Goal: Transaction & Acquisition: Purchase product/service

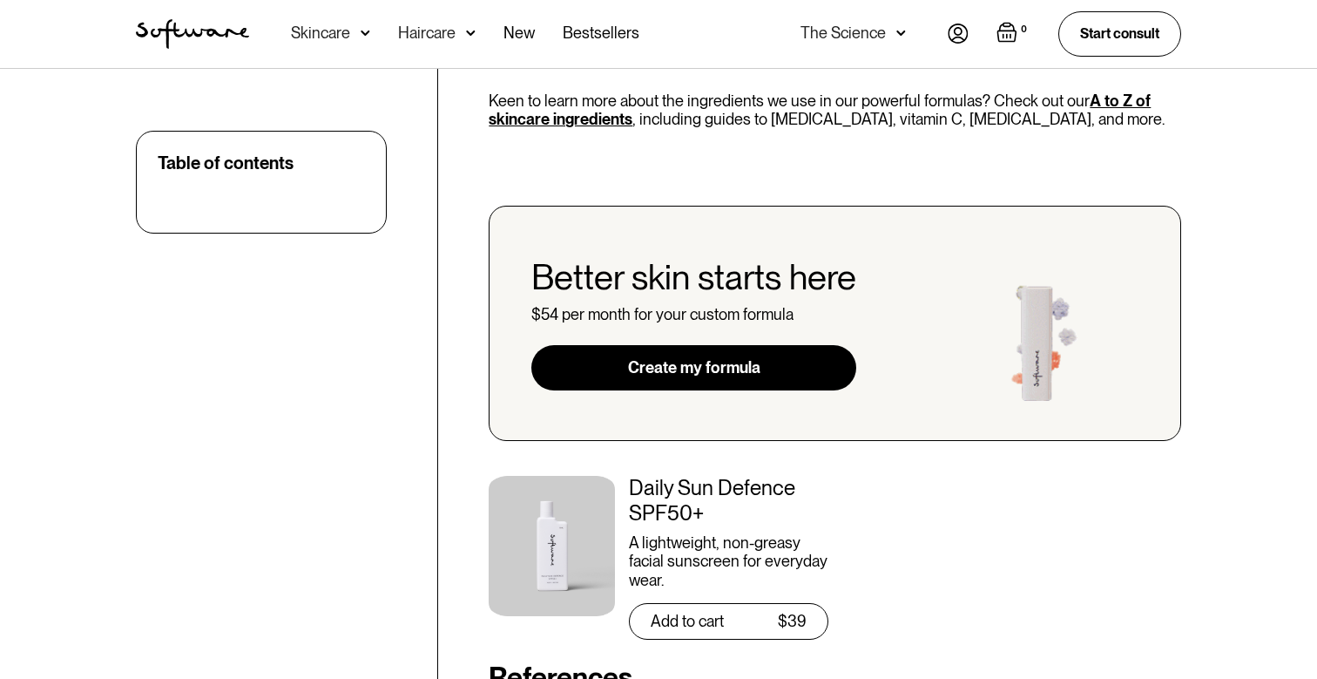
scroll to position [4493, 0]
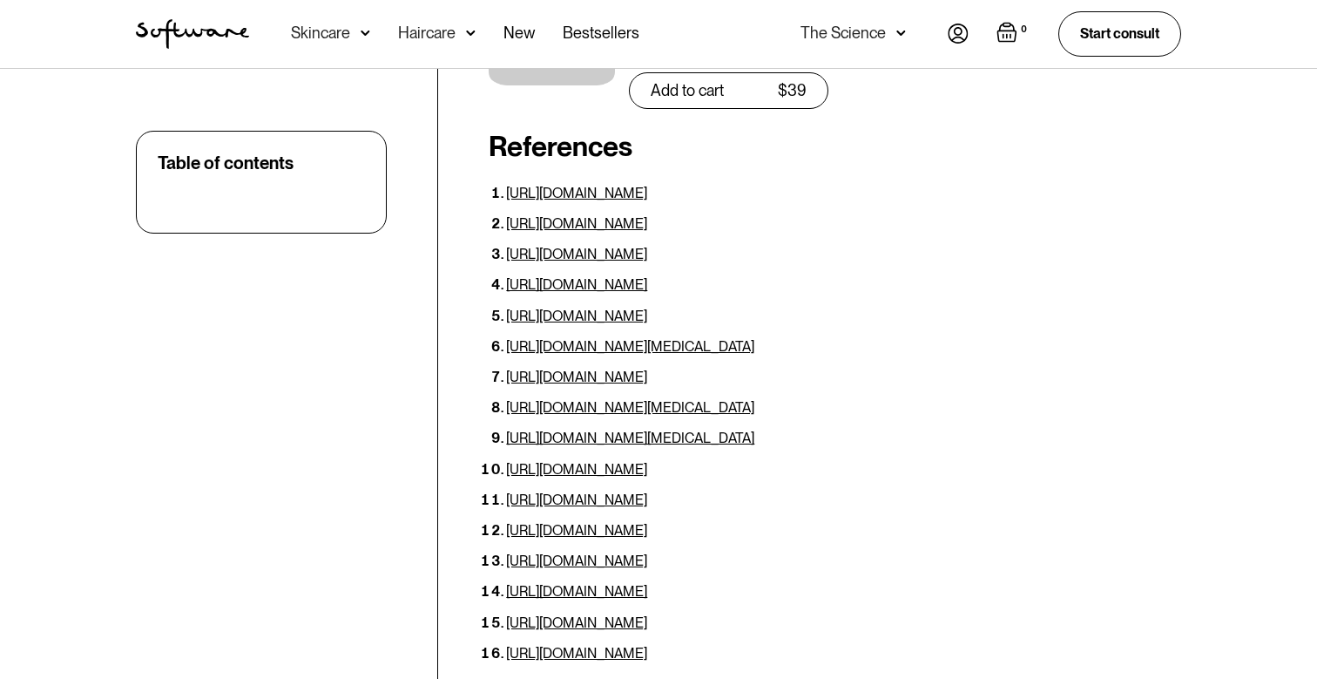
click at [317, 41] on div "Skincare" at bounding box center [320, 32] width 59 height 17
click at [333, 28] on div "Skincare" at bounding box center [320, 32] width 59 height 17
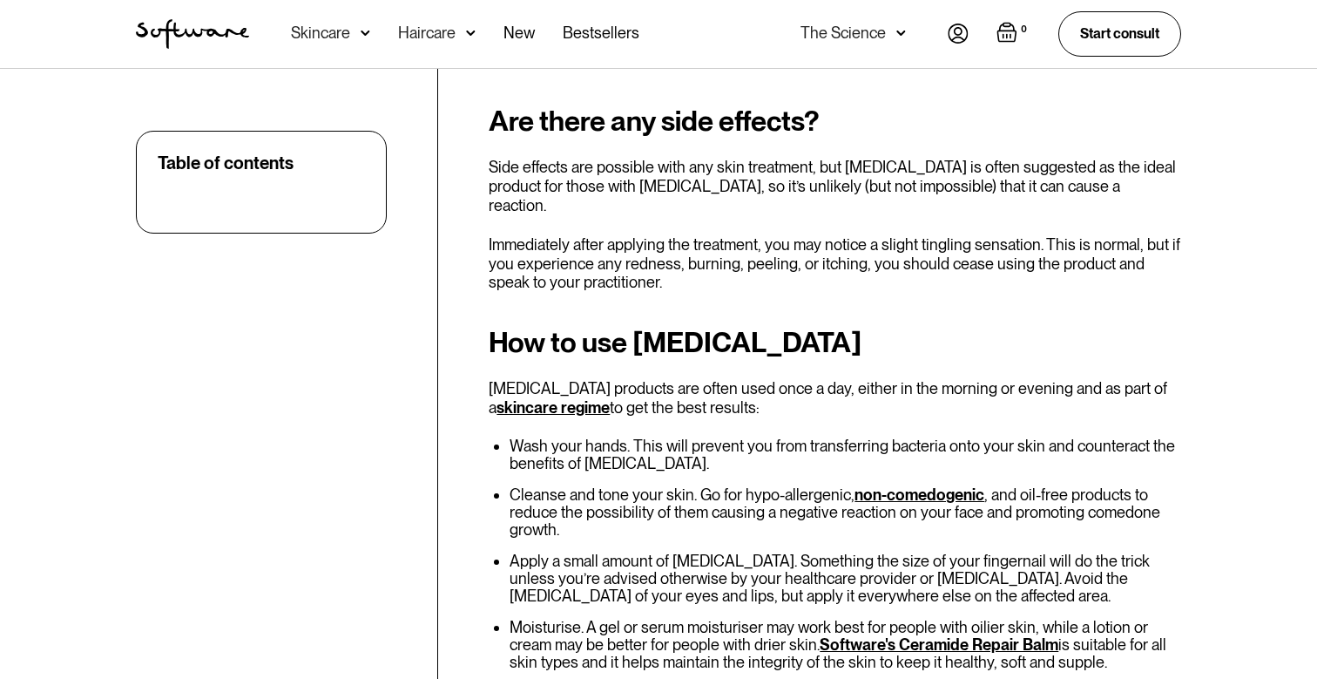
scroll to position [2116, 0]
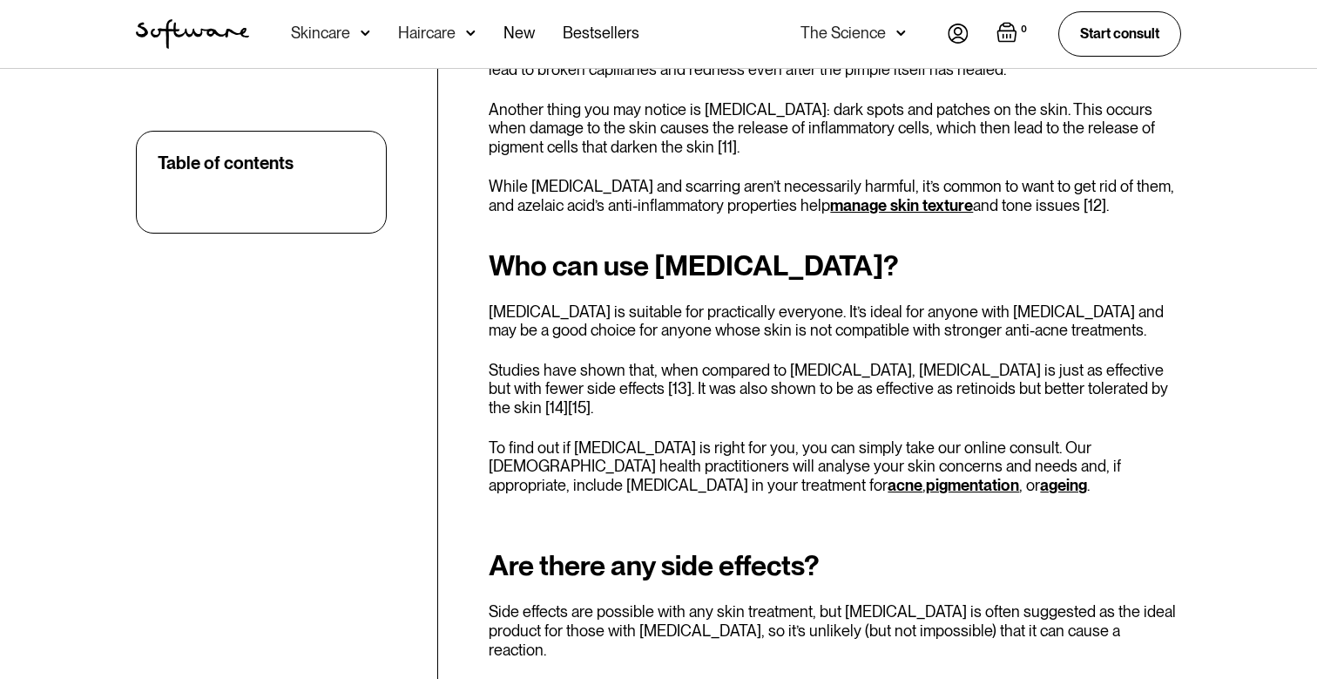
click at [309, 30] on div "Skincare" at bounding box center [320, 32] width 59 height 17
click at [166, 29] on img at bounding box center [192, 34] width 113 height 30
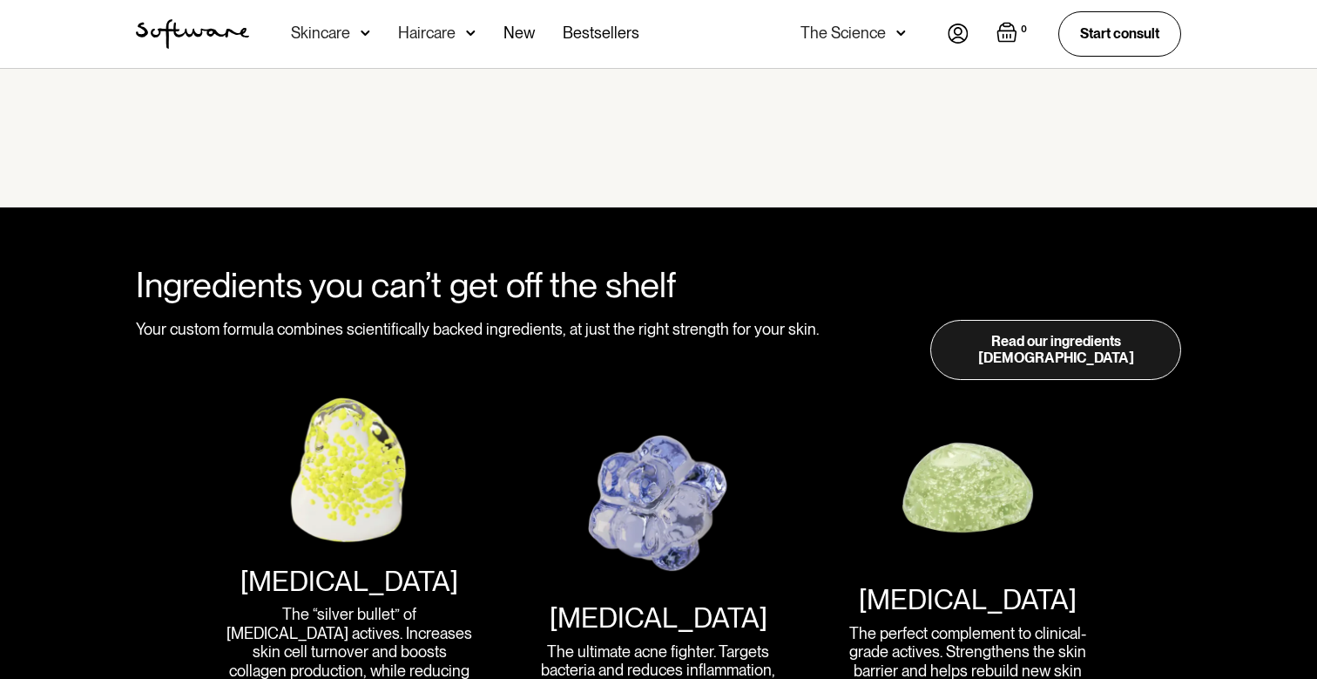
scroll to position [2085, 0]
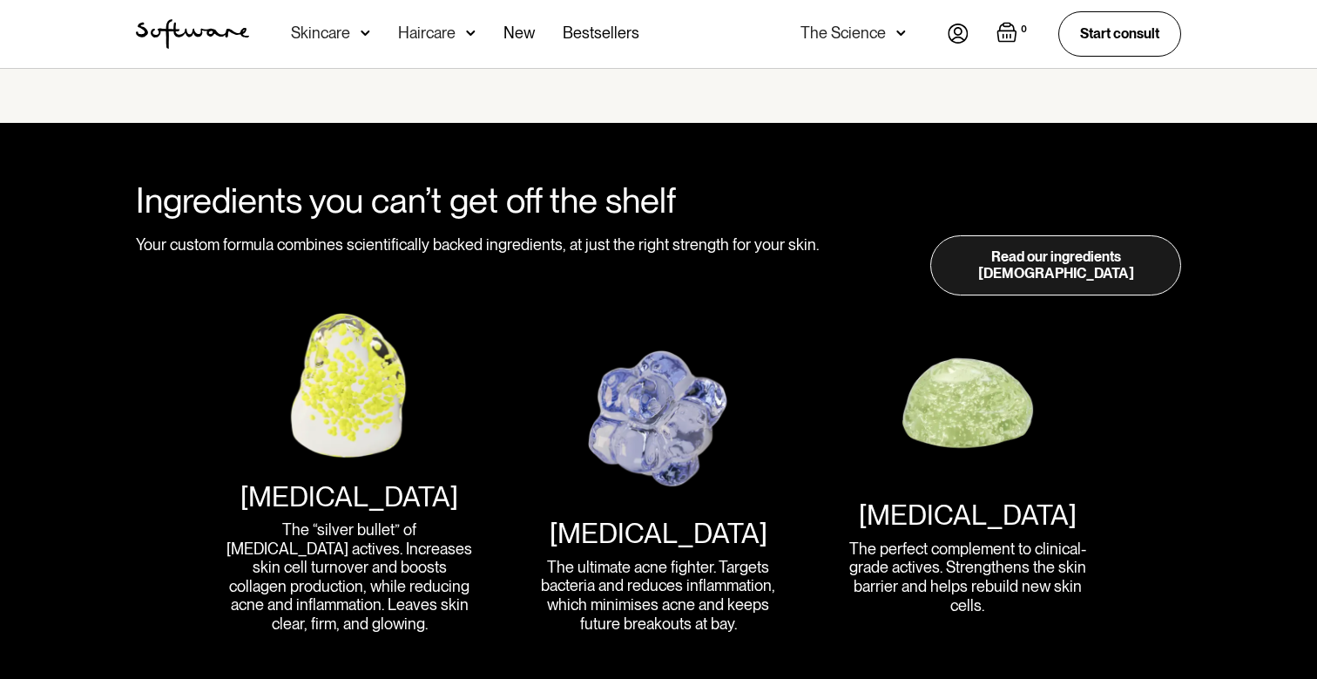
click at [343, 35] on div "Skincare" at bounding box center [320, 32] width 59 height 17
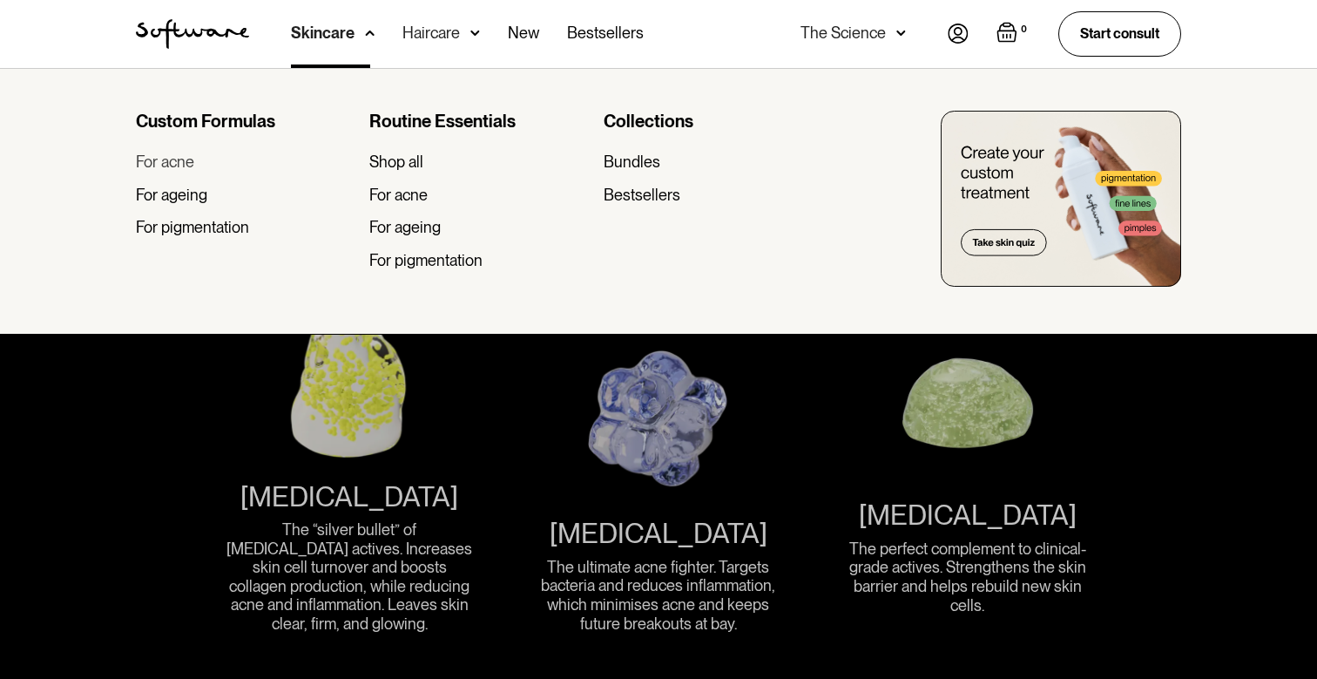
click at [181, 159] on div "For acne" at bounding box center [165, 161] width 58 height 19
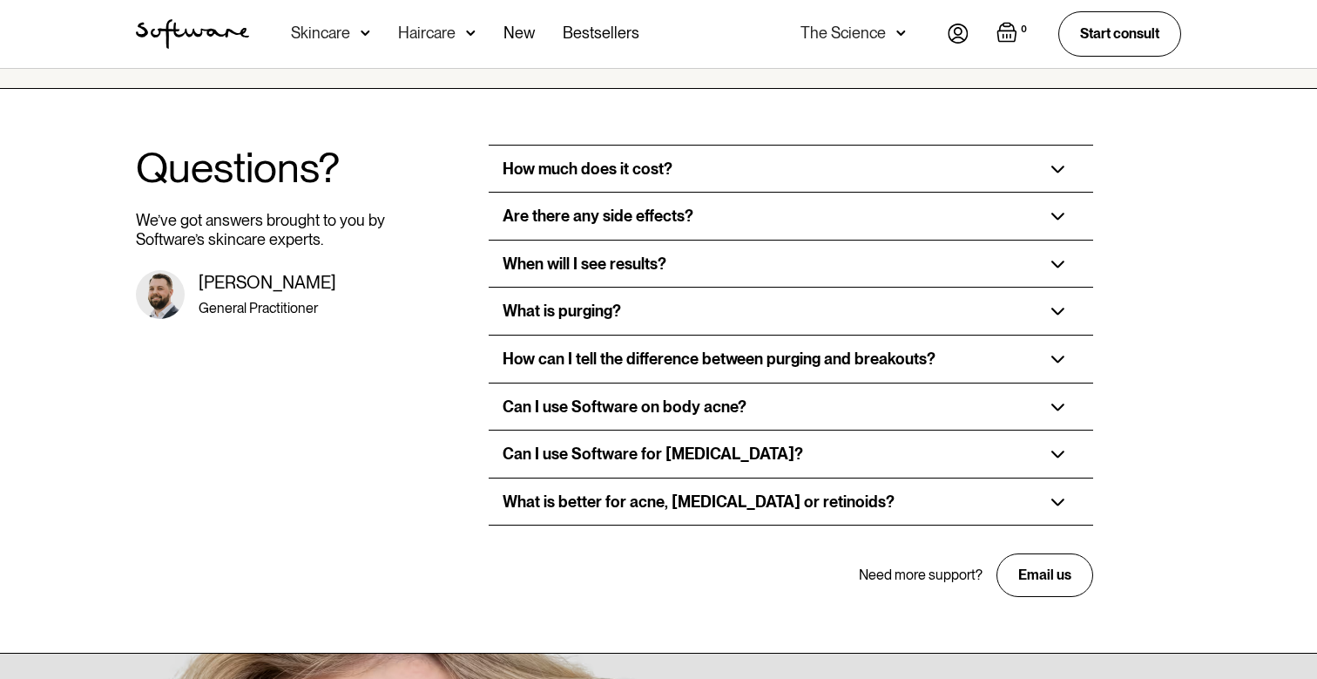
scroll to position [3187, 0]
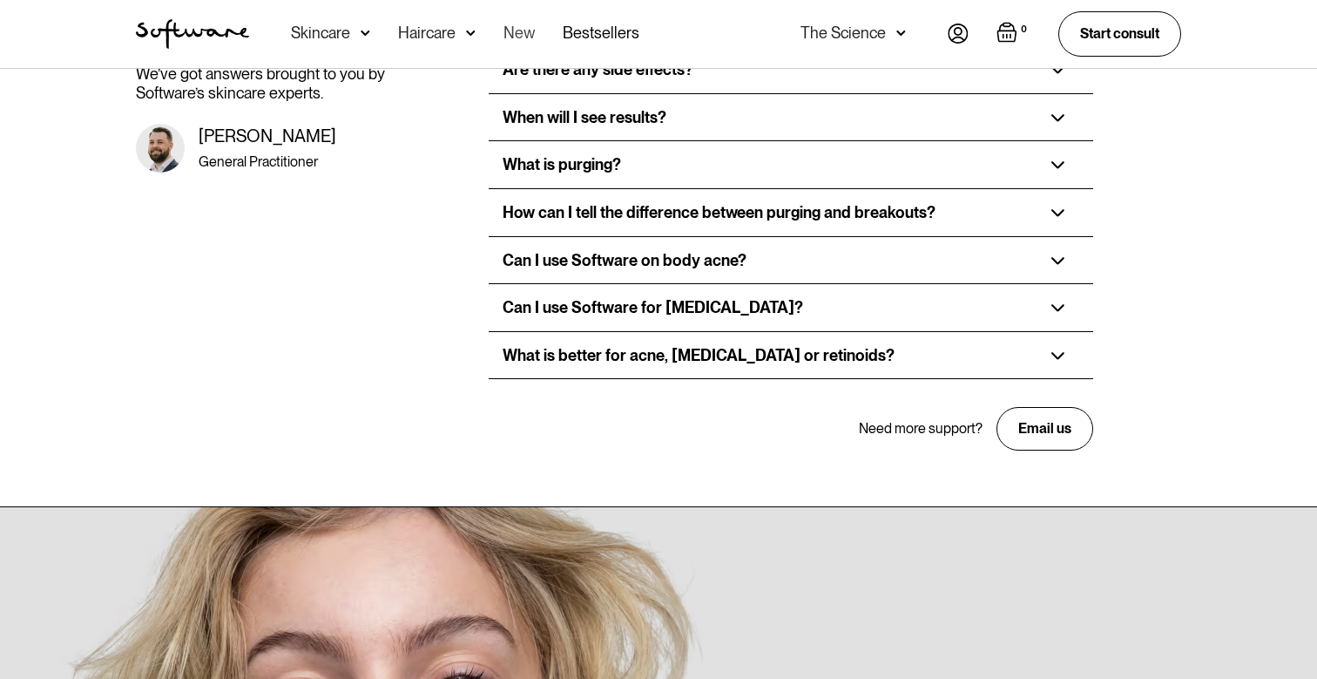
click at [517, 29] on link "New" at bounding box center [518, 34] width 31 height 68
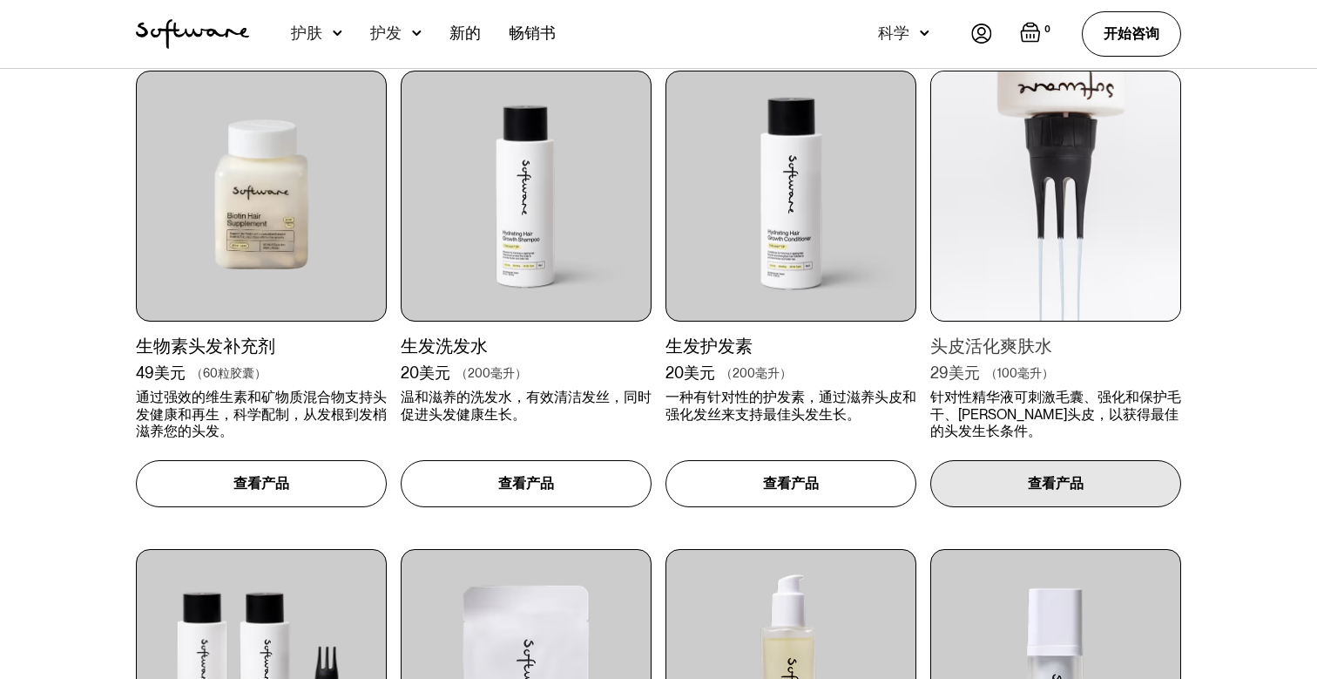
scroll to position [517, 0]
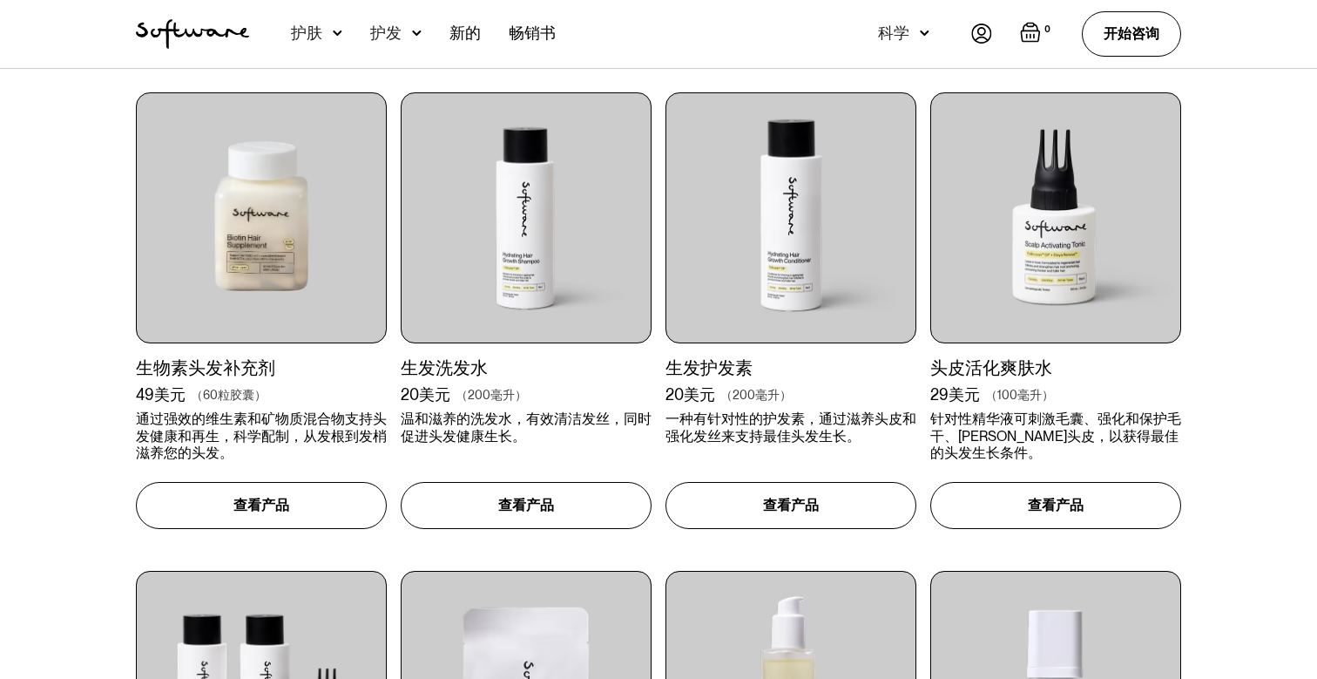
click at [320, 31] on font "护肤" at bounding box center [306, 33] width 31 height 18
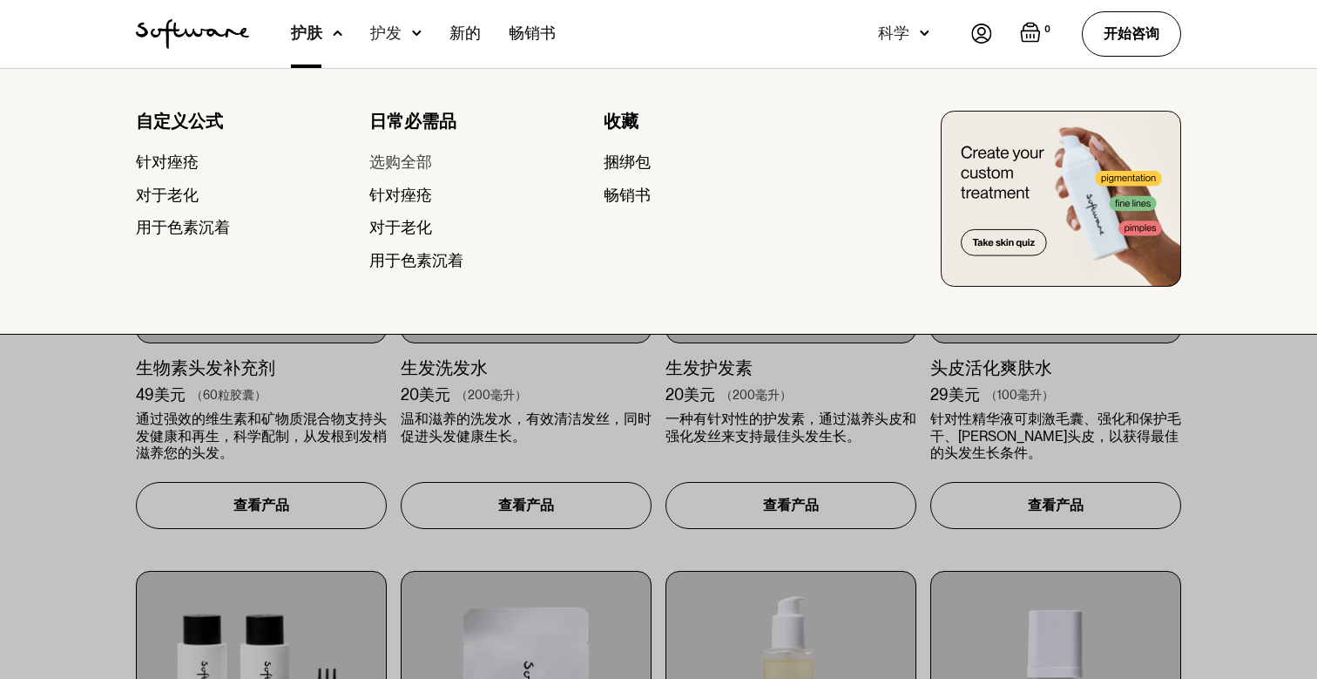
click at [410, 159] on font "选购全部" at bounding box center [400, 161] width 63 height 18
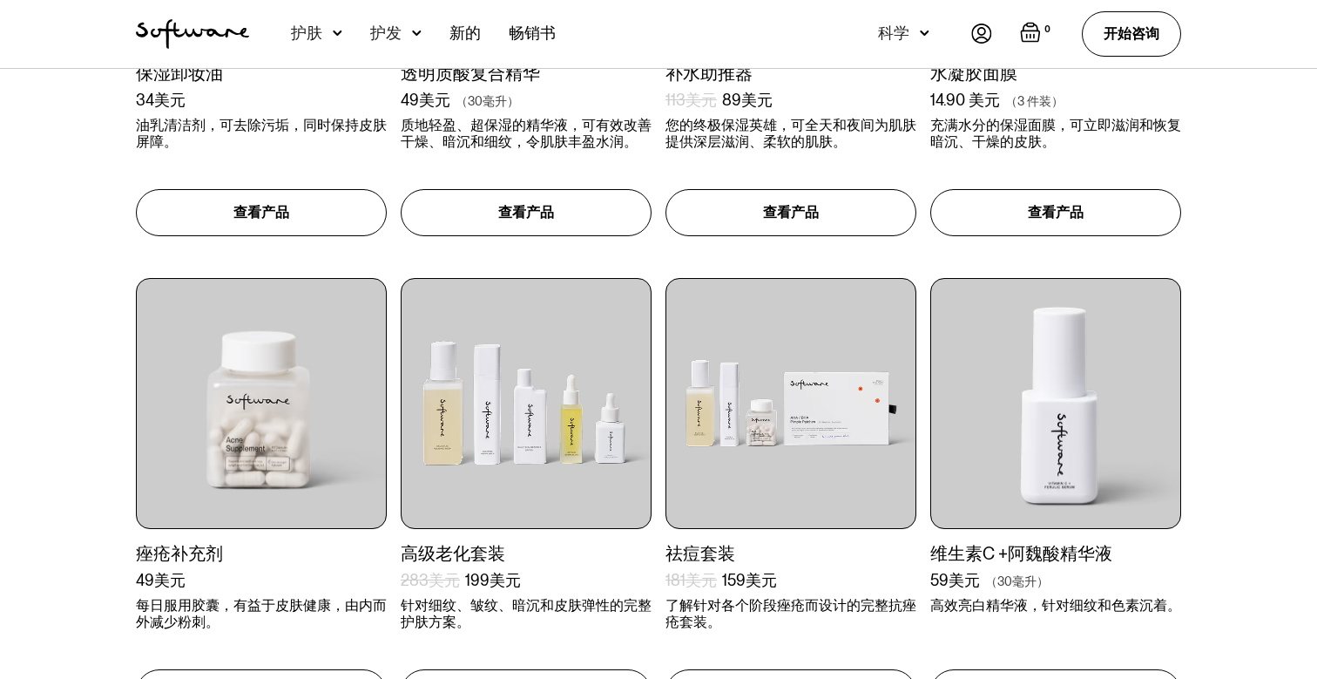
scroll to position [981, 0]
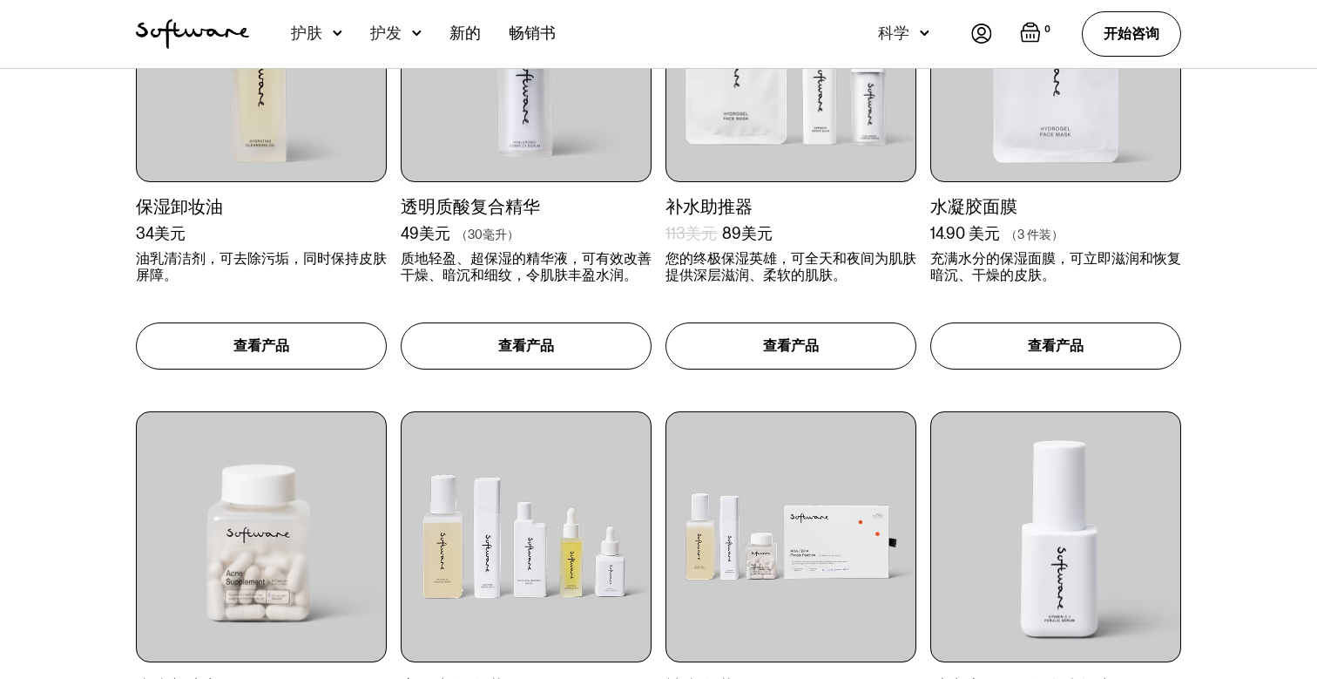
click at [640, 501] on img at bounding box center [526, 536] width 251 height 251
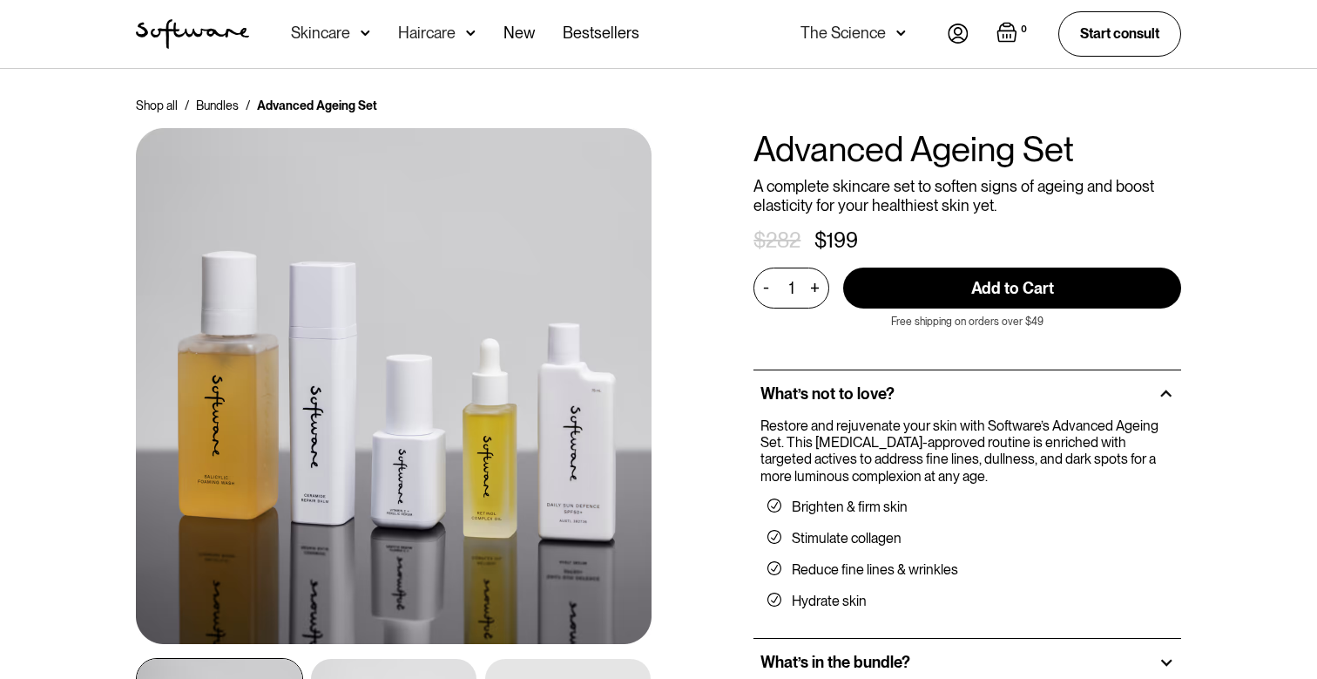
scroll to position [3, 0]
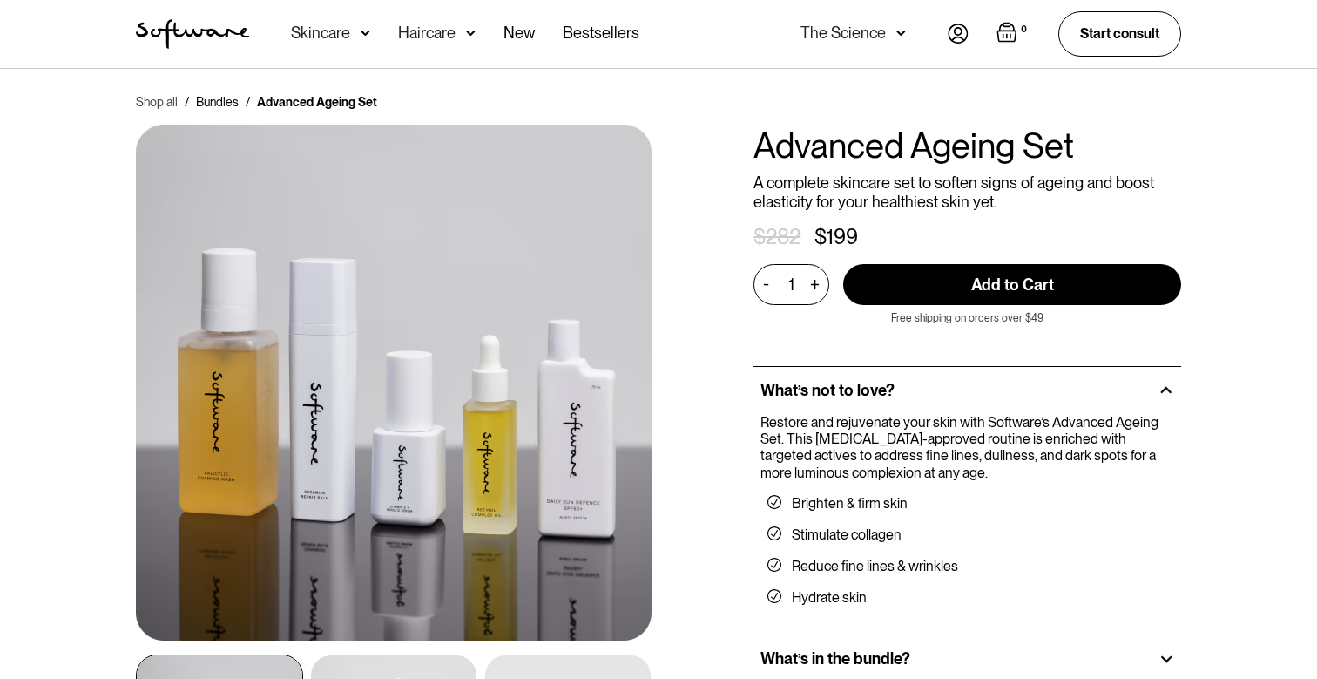
click at [153, 101] on link "Shop all" at bounding box center [157, 101] width 42 height 17
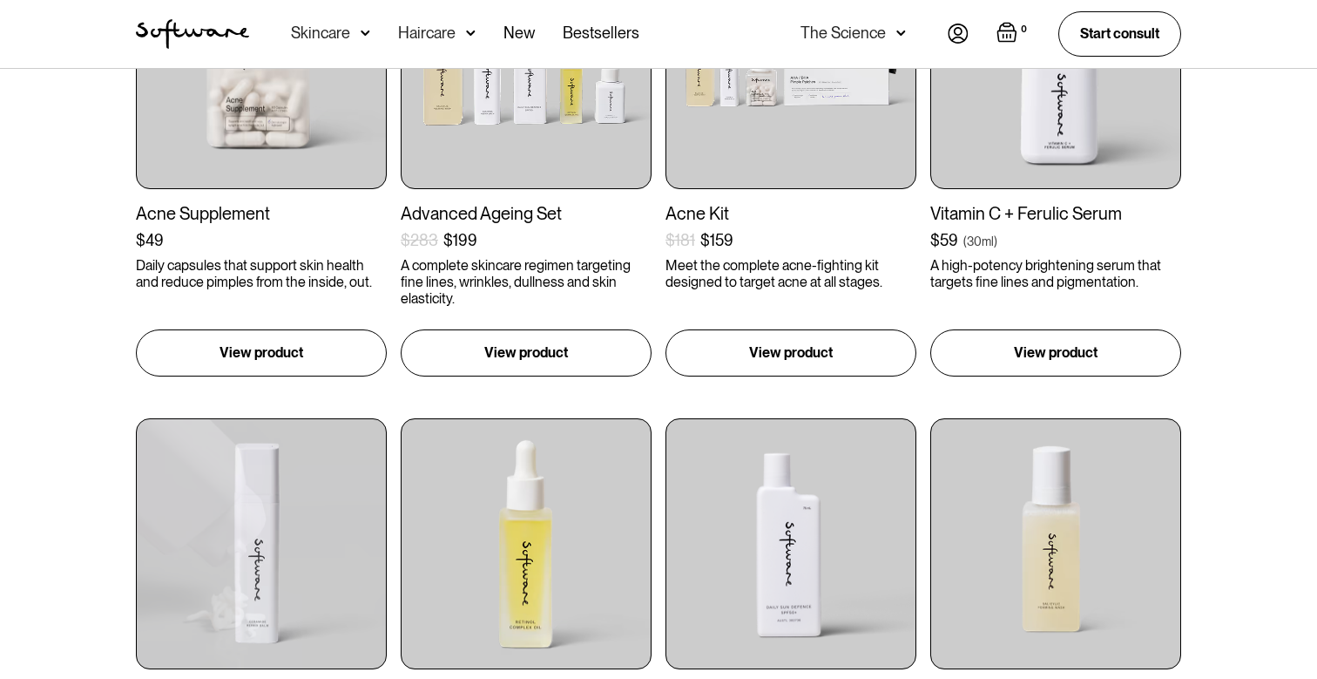
scroll to position [1408, 0]
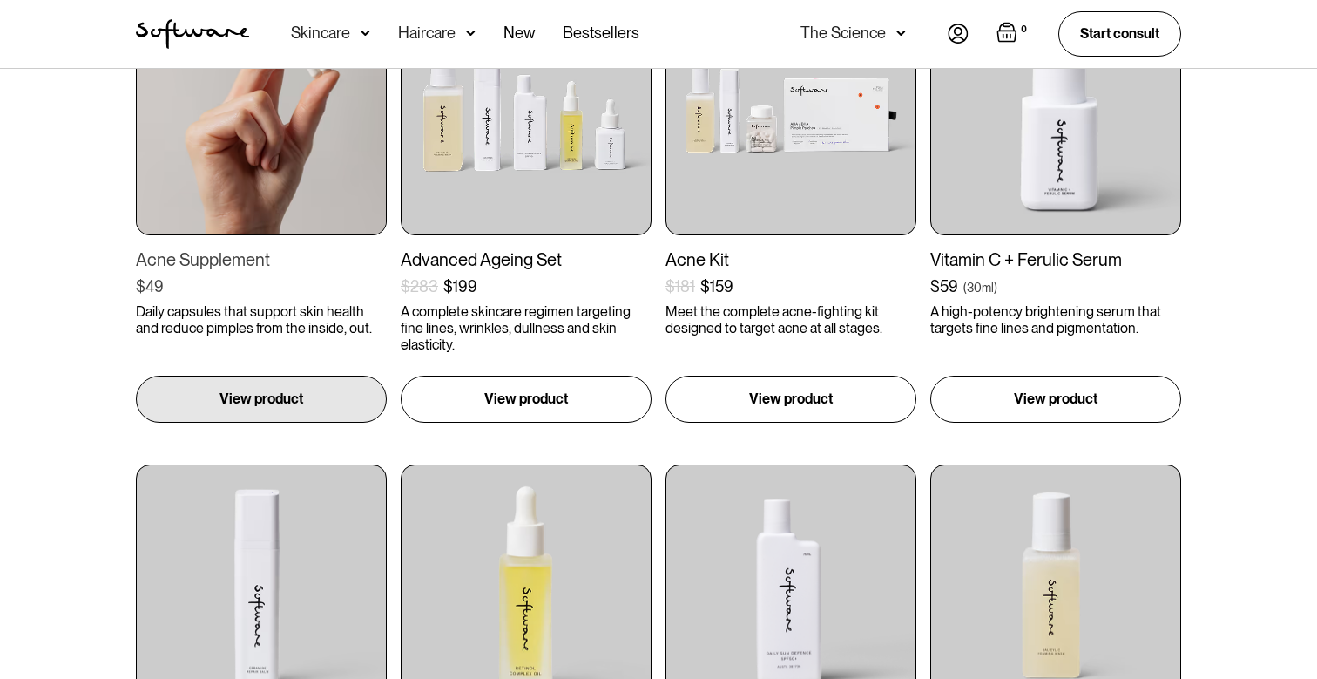
click at [303, 189] on img at bounding box center [261, 109] width 251 height 251
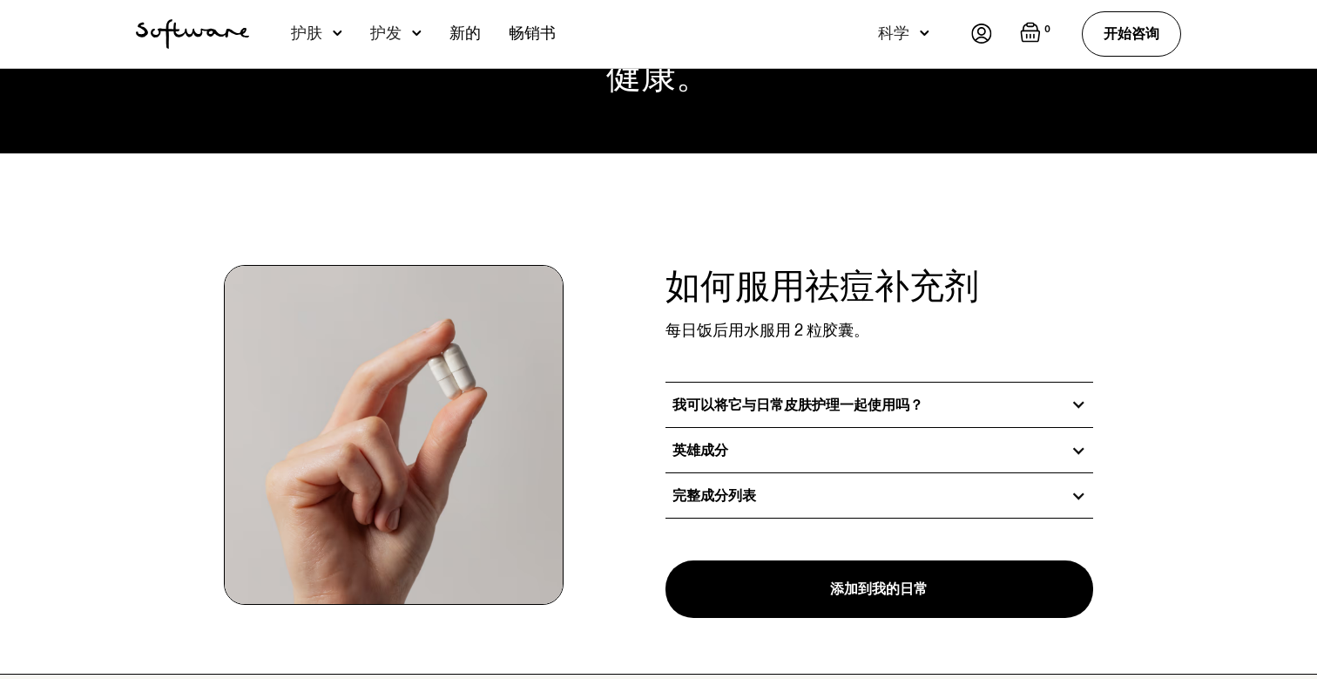
scroll to position [1136, 0]
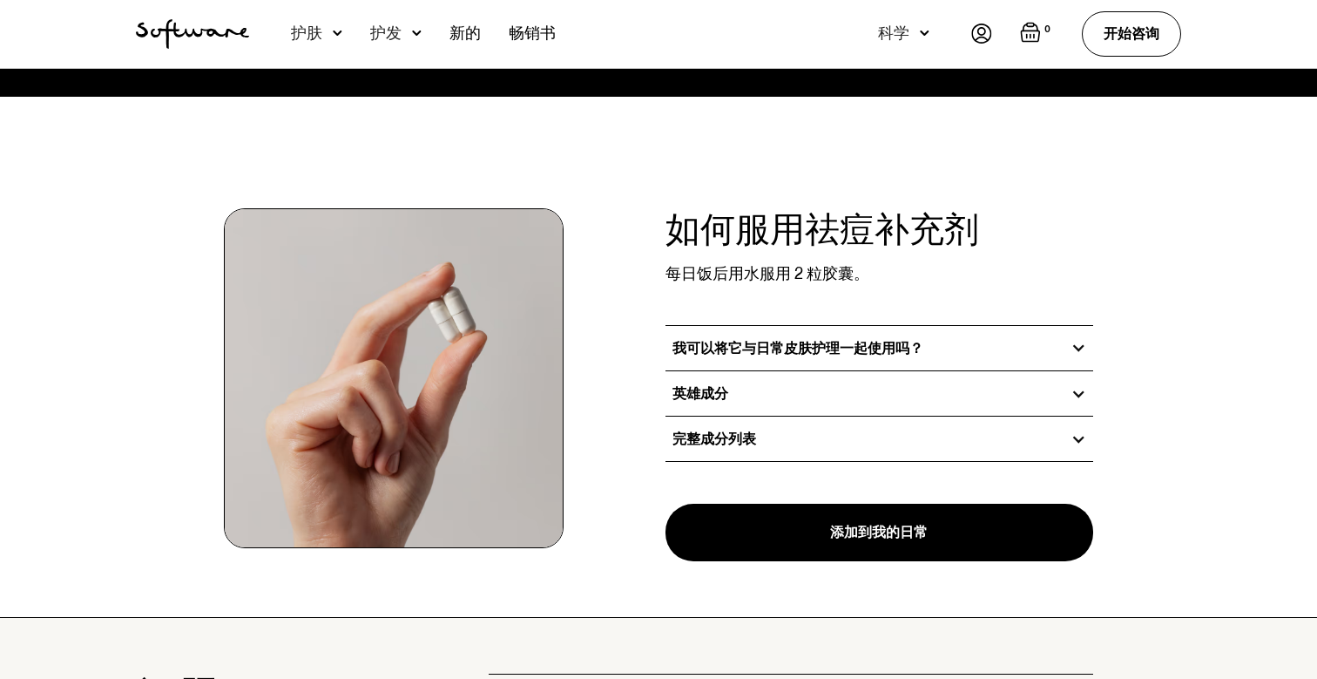
click at [818, 386] on div "英雄成分" at bounding box center [880, 393] width 428 height 44
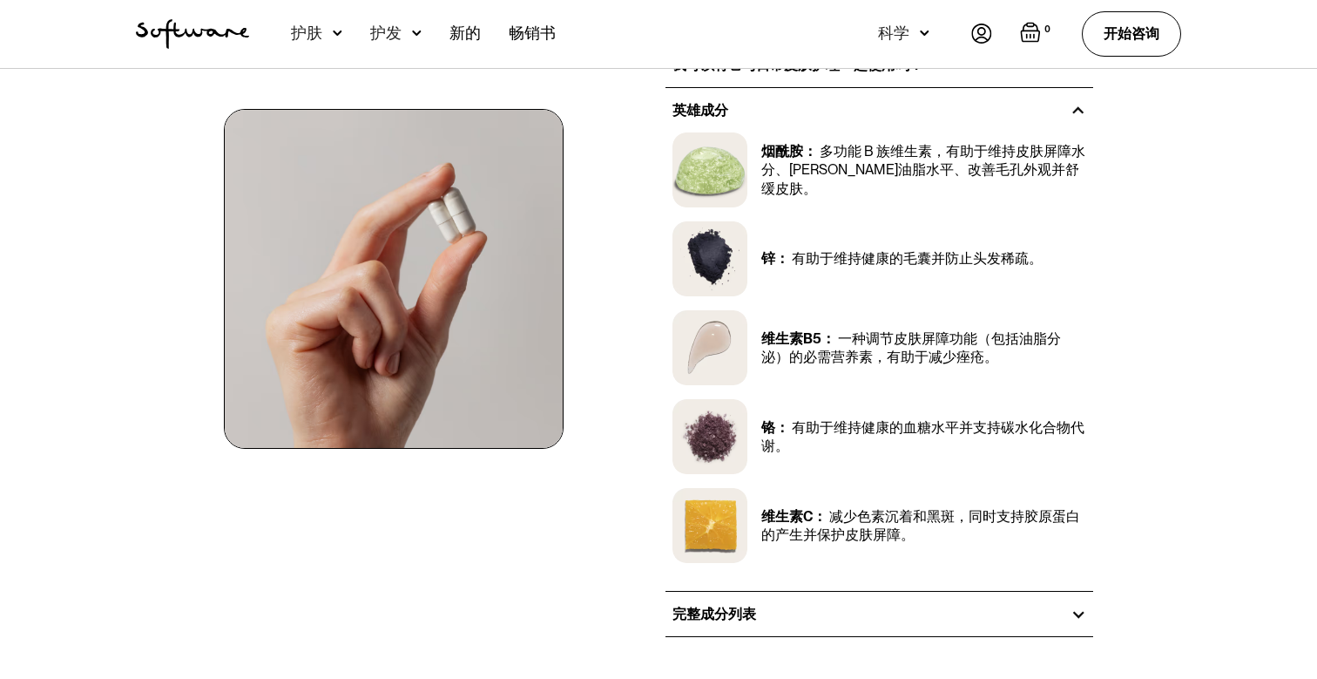
scroll to position [1421, 0]
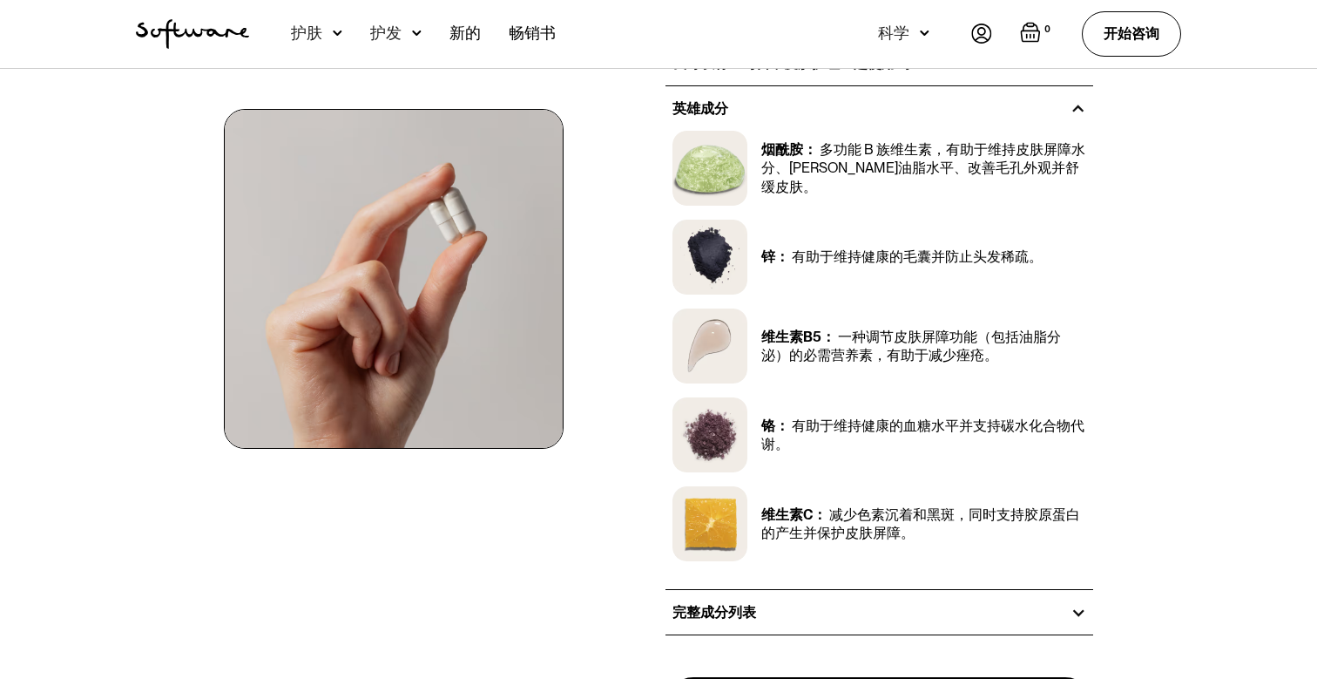
click at [778, 595] on div "完整成分列表" at bounding box center [880, 612] width 428 height 44
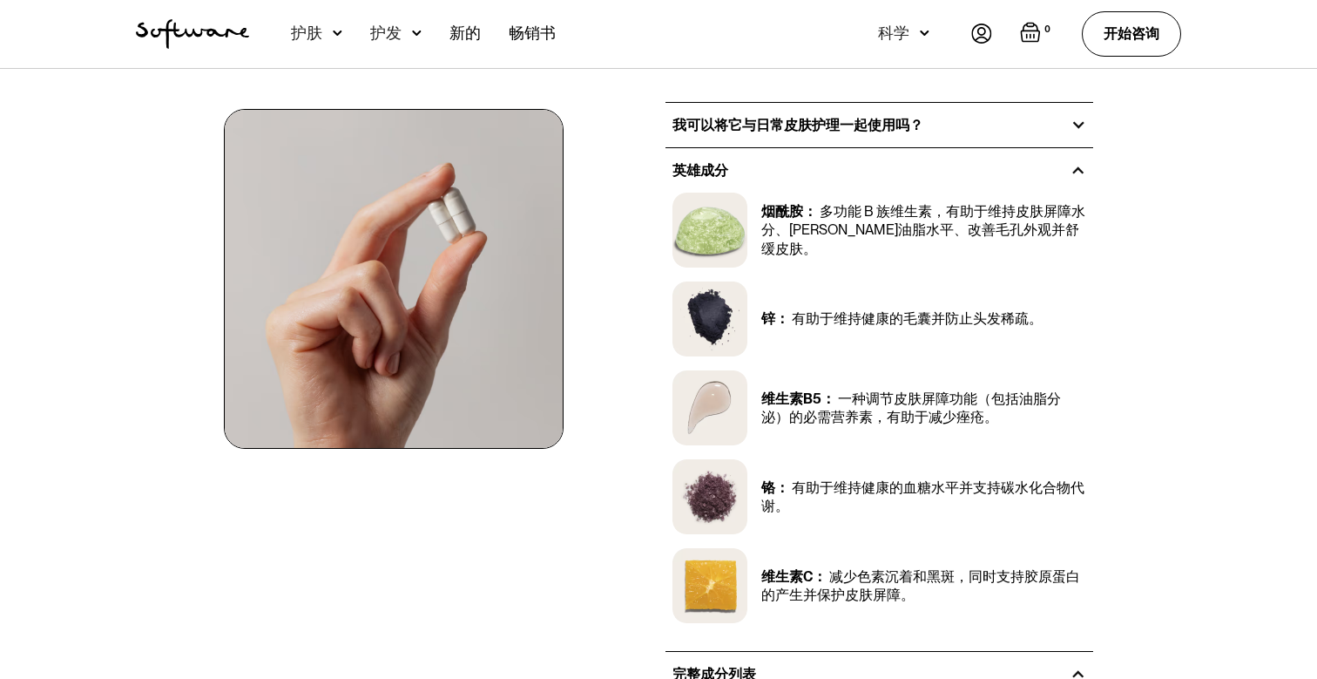
scroll to position [1349, 0]
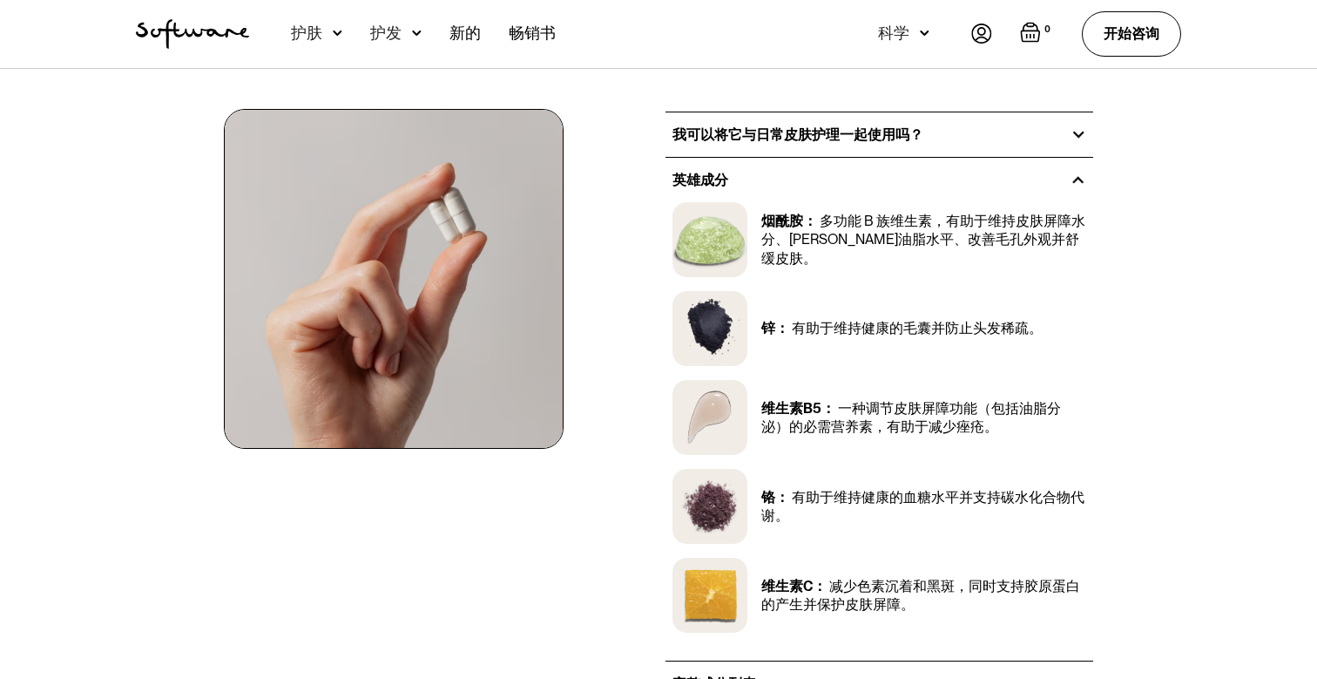
click at [838, 150] on div "我可以将它与日常皮肤护理一起使用吗？" at bounding box center [880, 134] width 428 height 44
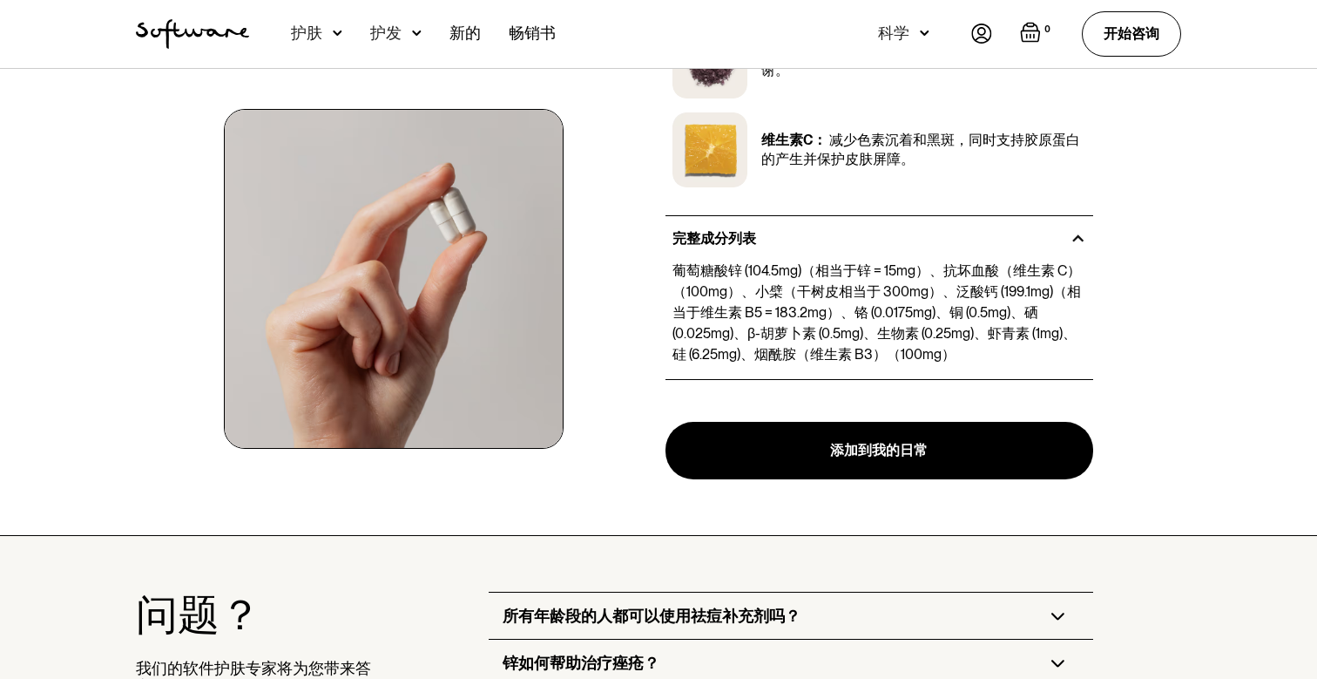
scroll to position [826, 0]
